Goal: Task Accomplishment & Management: Manage account settings

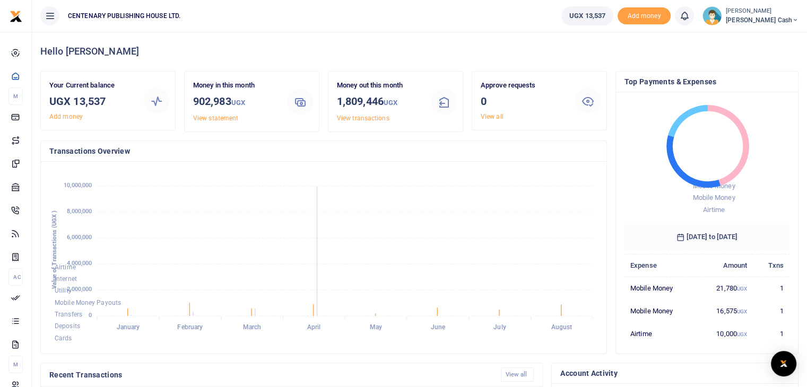
click at [749, 24] on div "Kasande Brusa Petty Cash" at bounding box center [750, 15] width 96 height 19
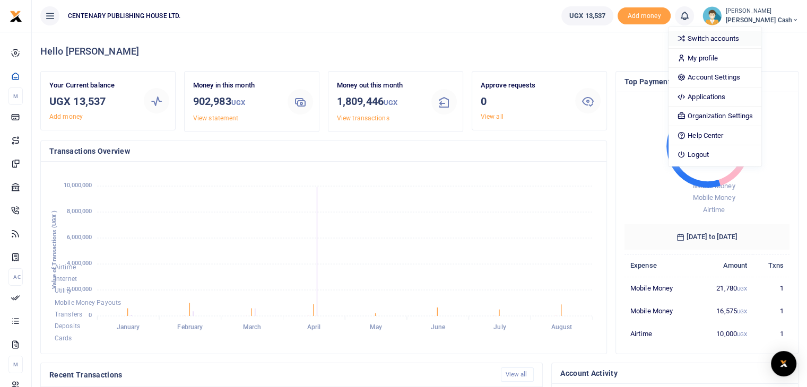
click at [756, 39] on link "Switch accounts" at bounding box center [714, 38] width 93 height 15
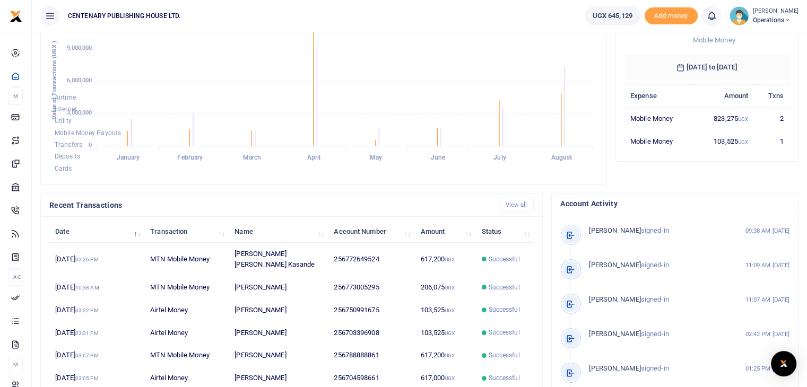
scroll to position [198, 0]
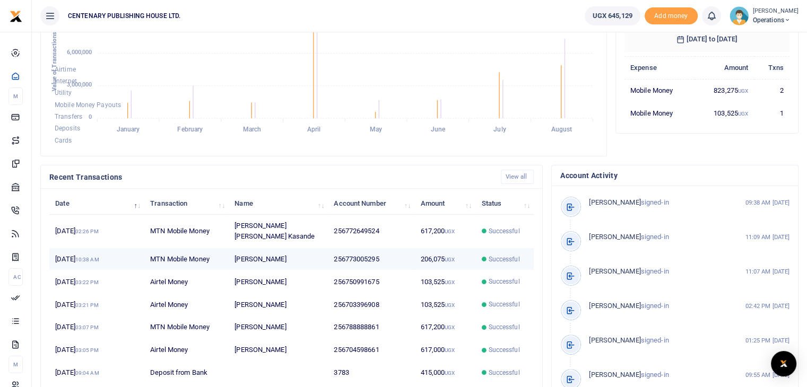
click at [288, 248] on td "Doreen Nantege" at bounding box center [278, 259] width 99 height 23
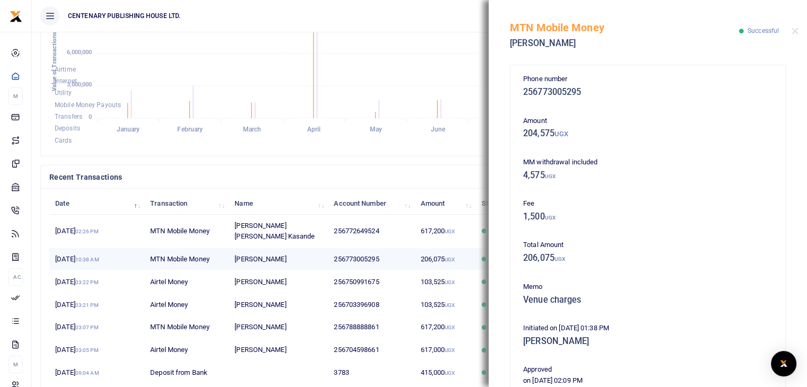
click at [288, 248] on td "Doreen Nantege" at bounding box center [278, 259] width 99 height 23
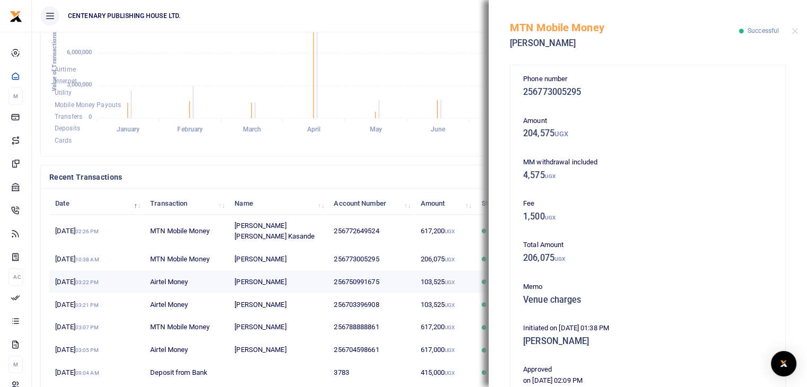
click at [275, 272] on td "Fred Ssali" at bounding box center [278, 282] width 99 height 23
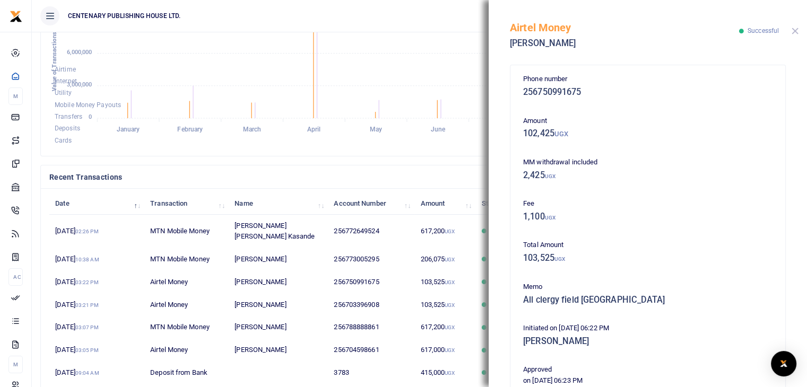
click at [796, 33] on button "Close" at bounding box center [794, 31] width 7 height 7
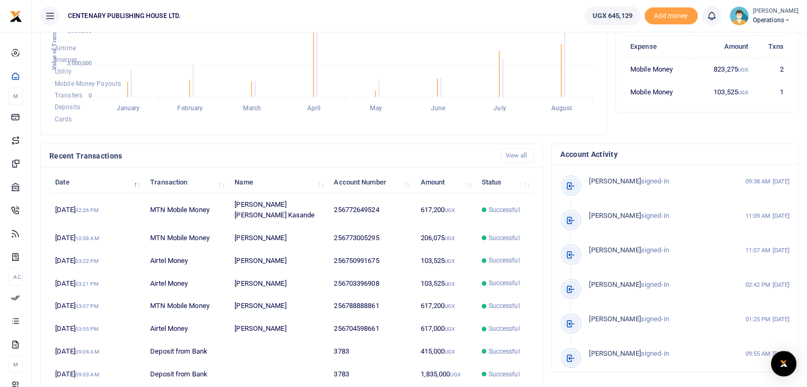
scroll to position [245, 0]
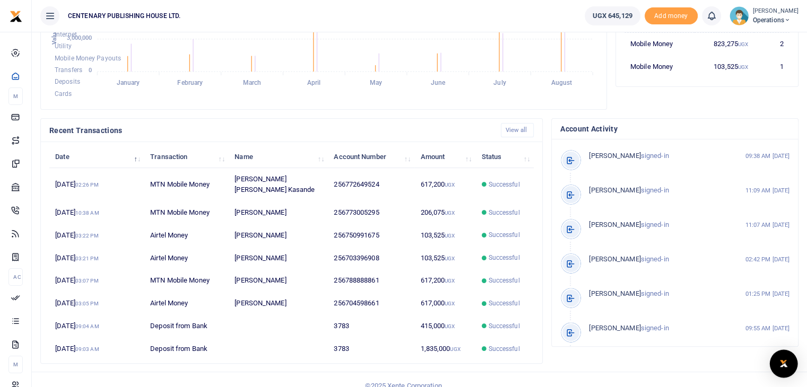
click at [791, 363] on div "Open Intercom Messenger" at bounding box center [784, 364] width 28 height 28
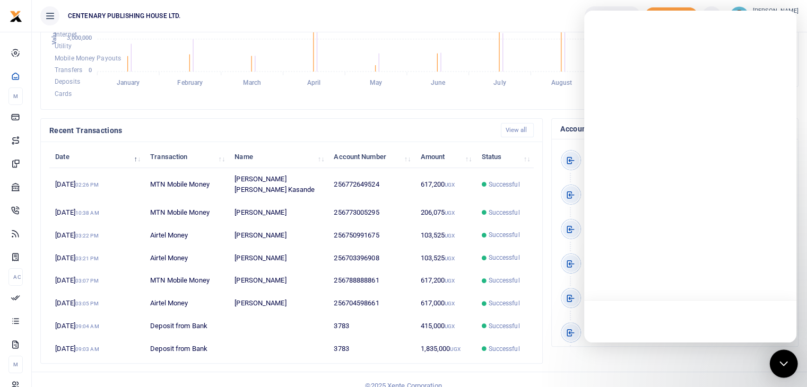
scroll to position [0, 0]
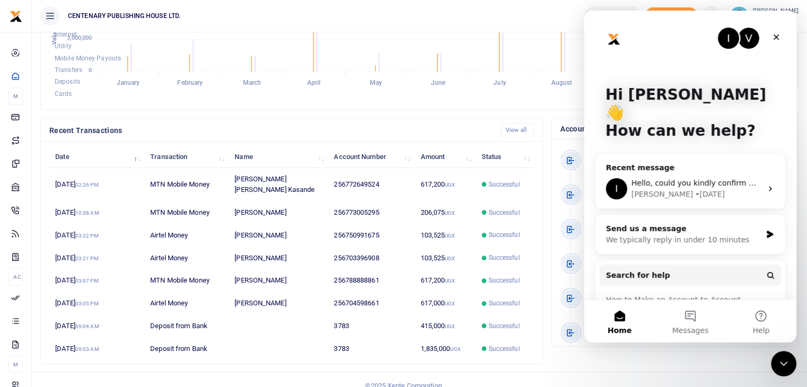
click at [558, 372] on footer "© 2025 Xente Corporation" at bounding box center [403, 386] width 807 height 28
click at [776, 36] on icon "Close" at bounding box center [776, 37] width 8 height 8
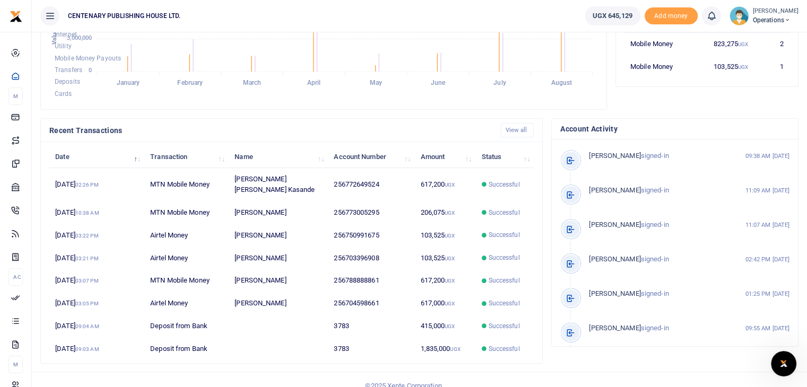
click at [765, 21] on span "Operations" at bounding box center [776, 20] width 46 height 10
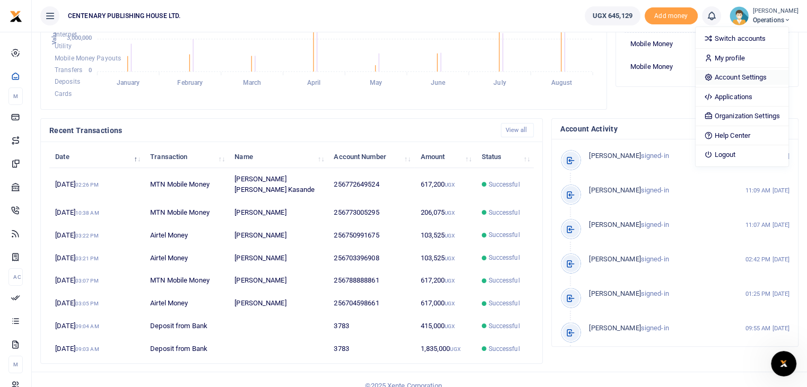
click at [744, 75] on link "Account Settings" at bounding box center [741, 77] width 93 height 15
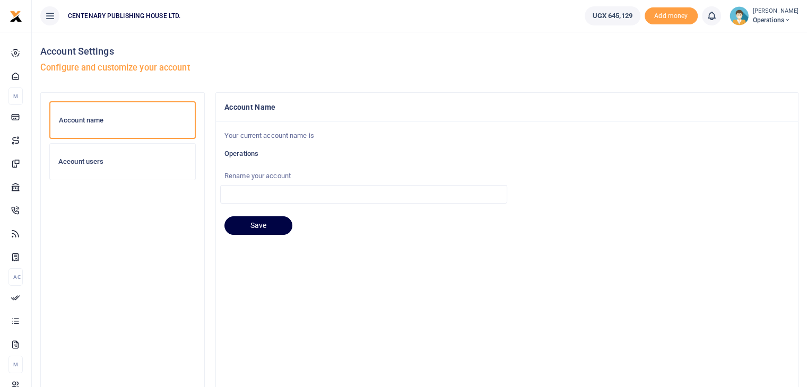
click at [94, 164] on h6 "Account users" at bounding box center [122, 162] width 128 height 8
